Goal: Information Seeking & Learning: Learn about a topic

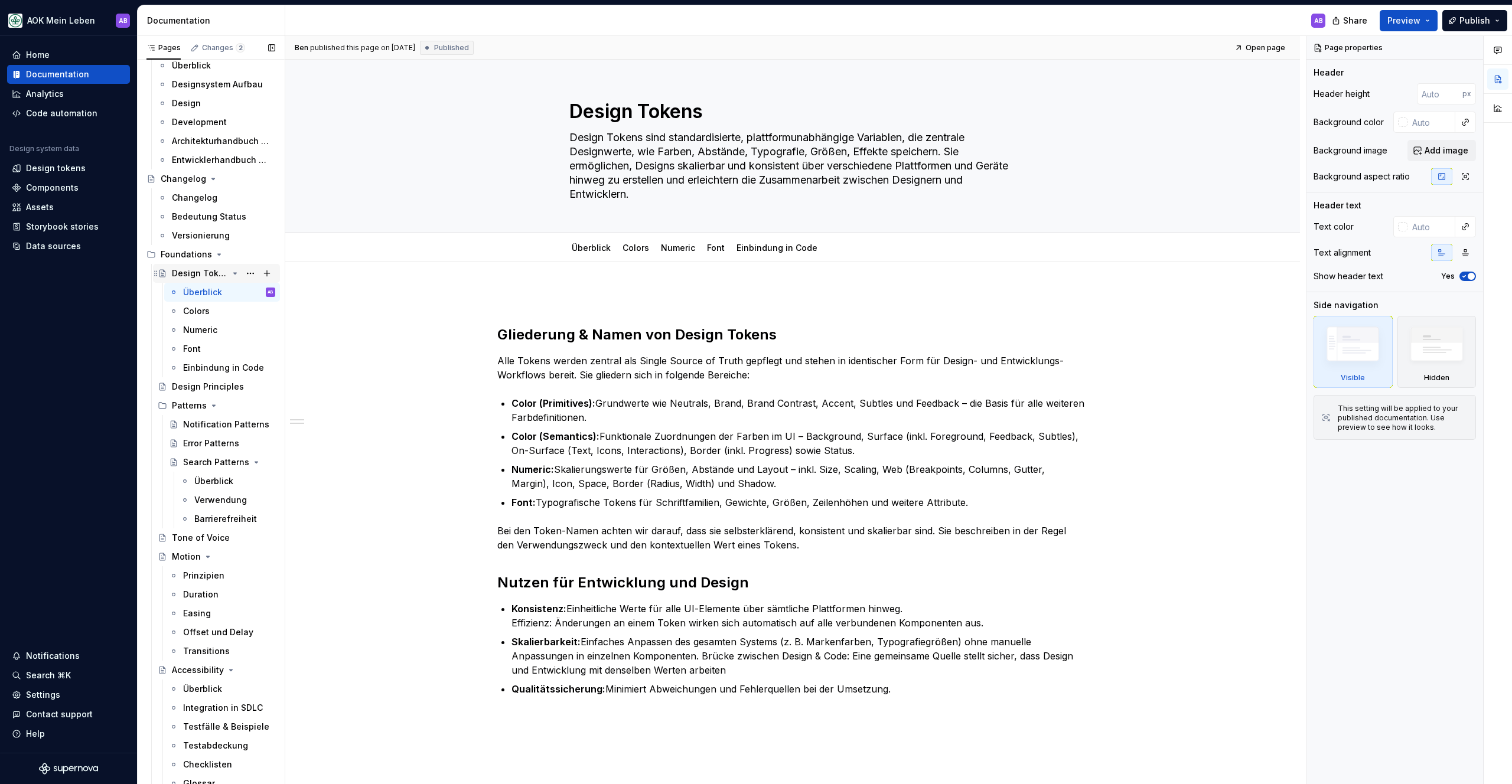
scroll to position [70, 0]
click at [195, 341] on div "Font" at bounding box center [192, 346] width 17 height 12
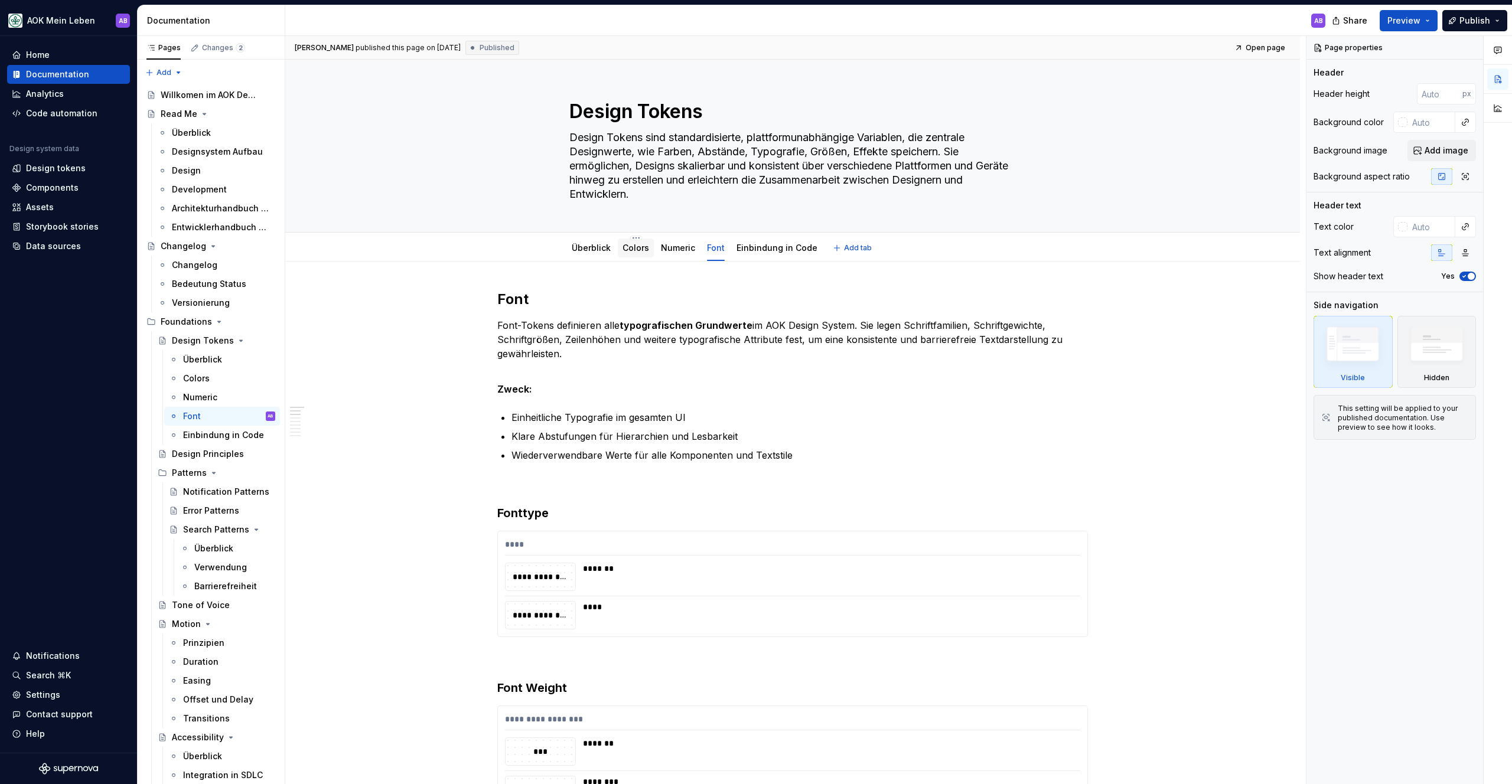
click at [639, 247] on link "Colors" at bounding box center [636, 248] width 26 height 10
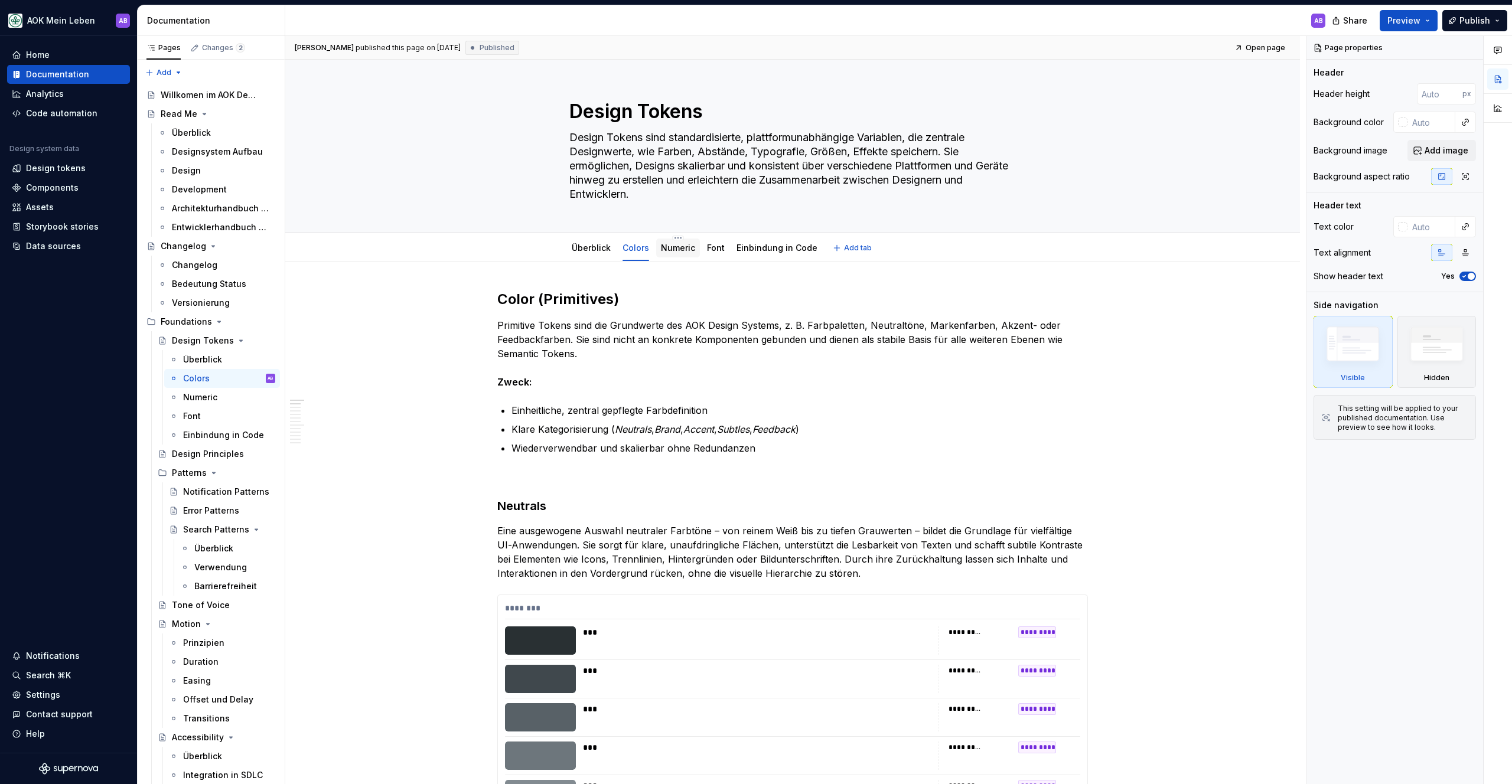
click at [666, 248] on link "Numeric" at bounding box center [677, 248] width 34 height 10
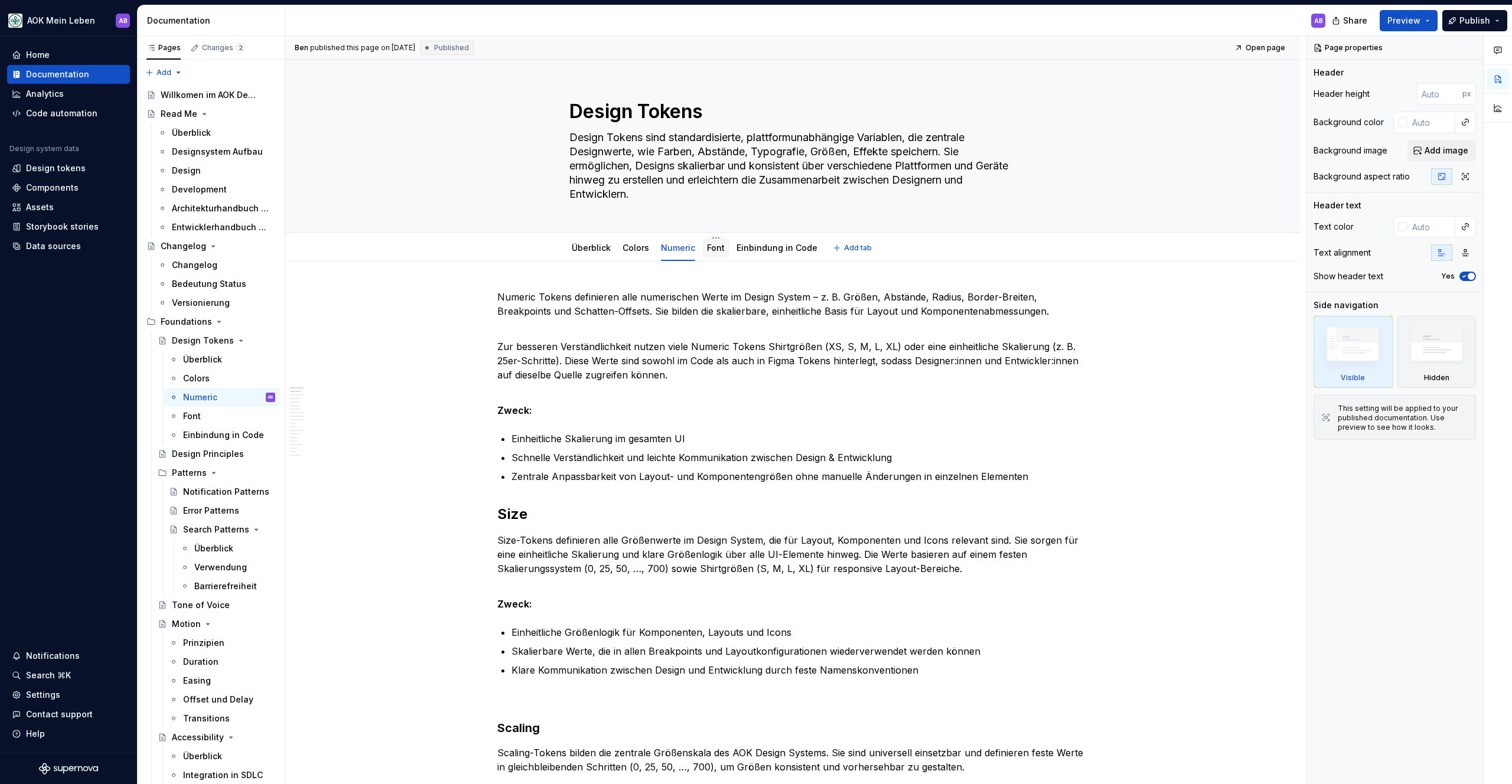
click at [716, 246] on link "Font" at bounding box center [715, 248] width 17 height 10
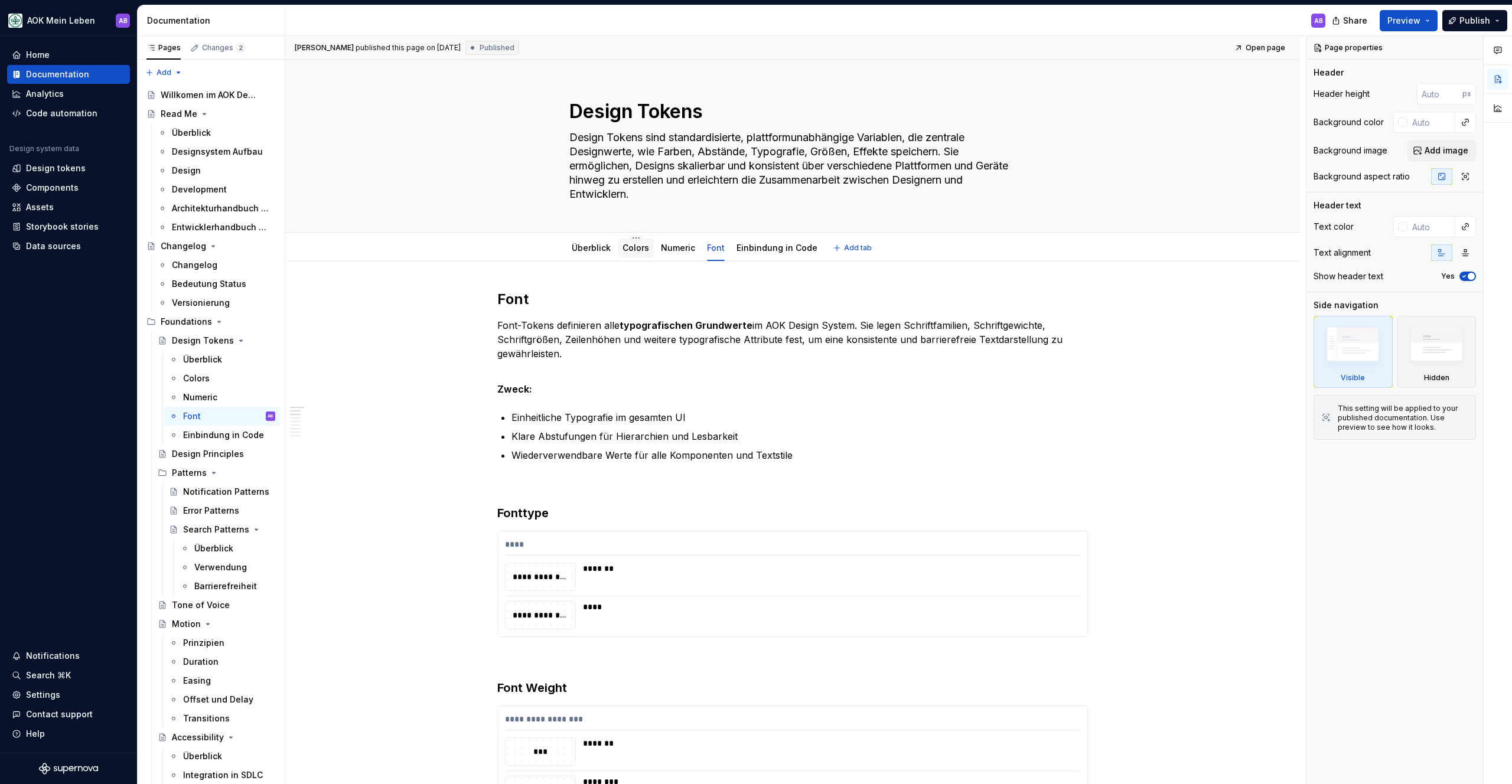
click at [647, 248] on link "Colors" at bounding box center [636, 248] width 26 height 10
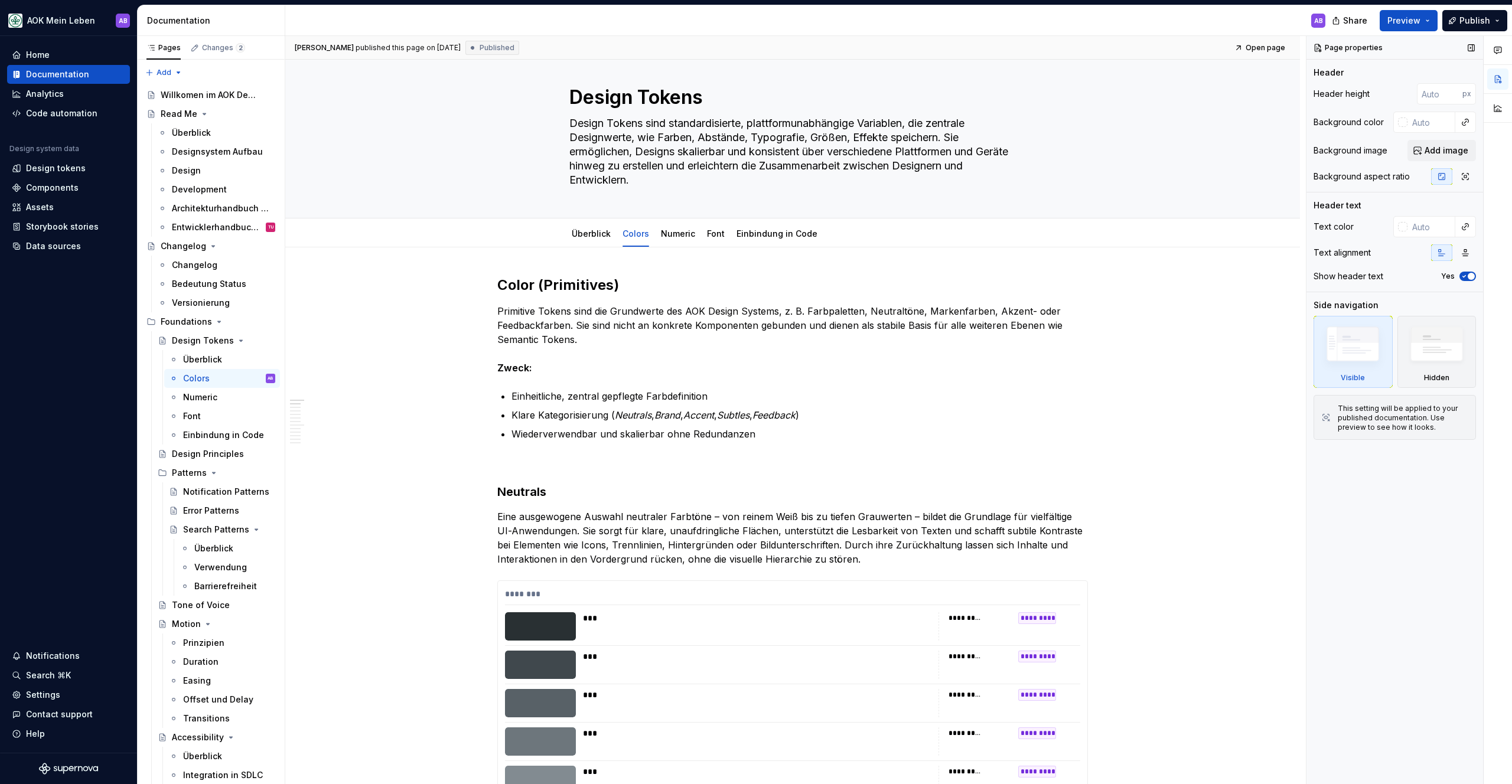
scroll to position [13, 0]
type textarea "*"
